Goal: Use online tool/utility: Utilize a website feature to perform a specific function

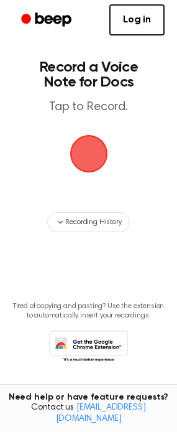
click at [91, 158] on span "button" at bounding box center [88, 154] width 42 height 42
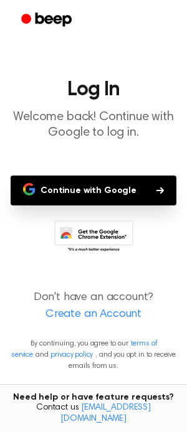
click at [75, 186] on button "Continue with Google" at bounding box center [93, 190] width 165 height 30
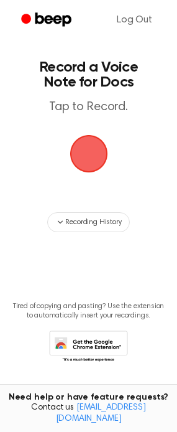
click at [86, 160] on span "button" at bounding box center [88, 154] width 42 height 42
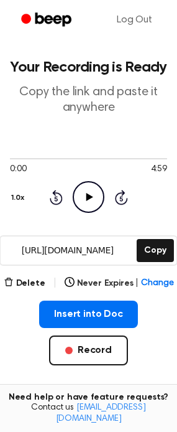
click at [88, 191] on icon "Play Audio" at bounding box center [89, 197] width 32 height 32
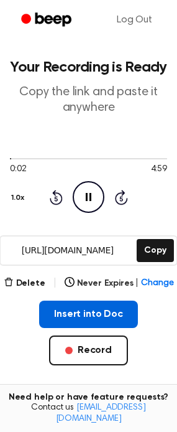
click at [90, 310] on button "Insert into Doc" at bounding box center [88, 313] width 99 height 27
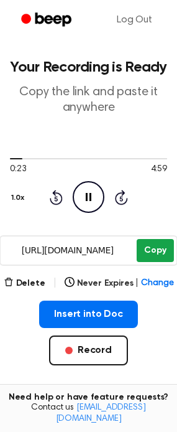
click at [154, 248] on button "Copy" at bounding box center [155, 250] width 37 height 23
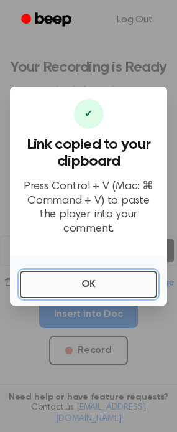
click at [100, 279] on button "OK" at bounding box center [88, 284] width 137 height 27
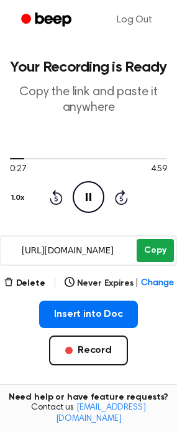
click at [152, 248] on button "Copy" at bounding box center [155, 250] width 37 height 23
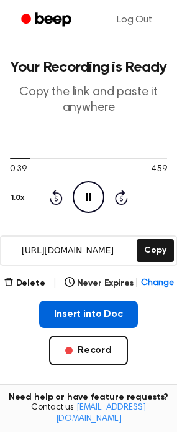
click at [86, 317] on button "Insert into Doc" at bounding box center [88, 313] width 99 height 27
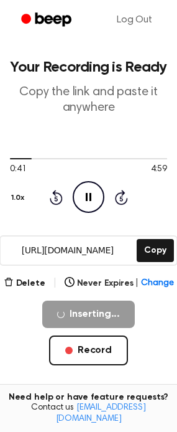
click at [86, 200] on icon at bounding box center [89, 197] width 6 height 8
